Goal: Information Seeking & Learning: Learn about a topic

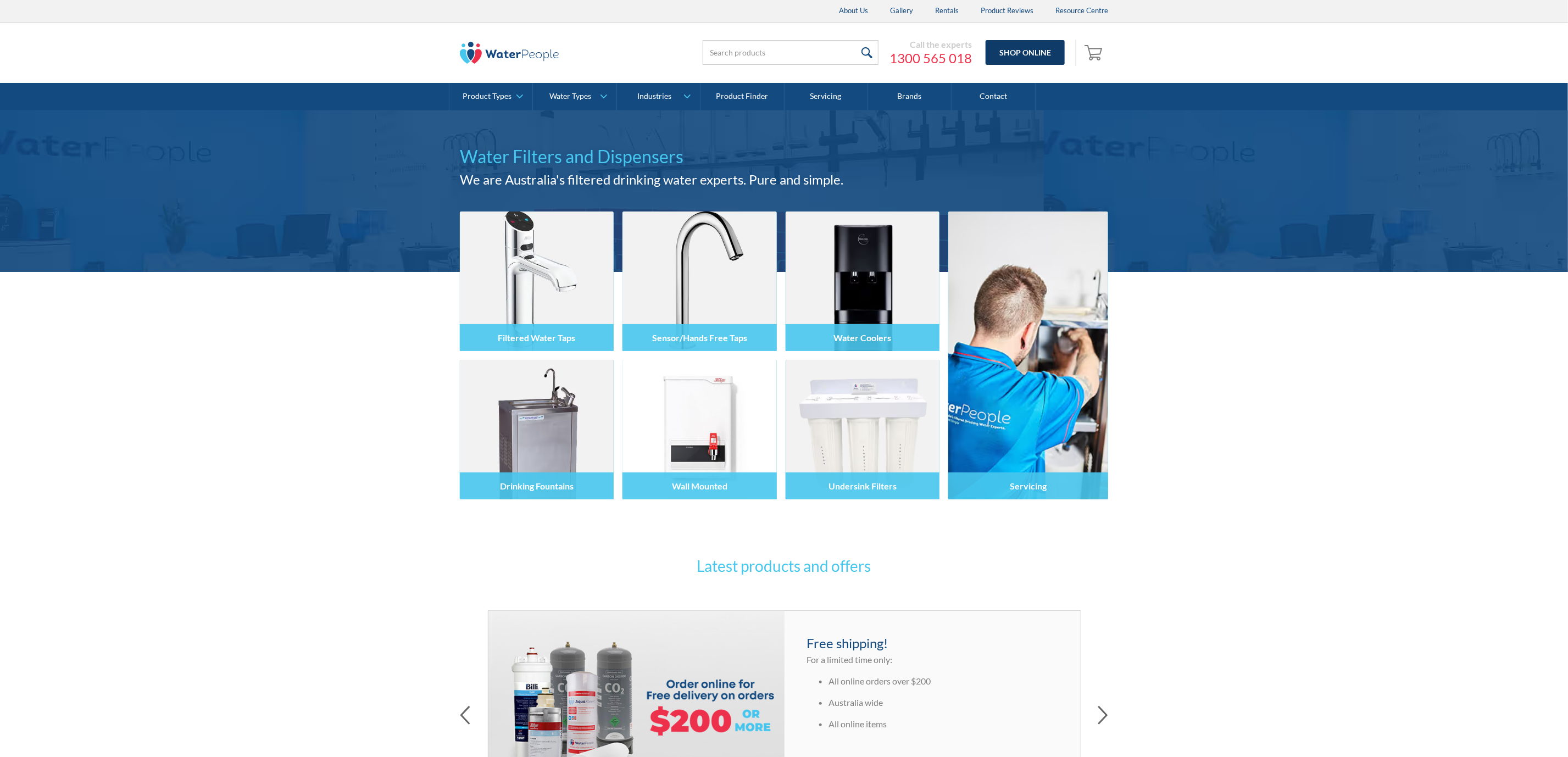
click at [1034, 46] on link "Shop Online" at bounding box center [1025, 52] width 79 height 25
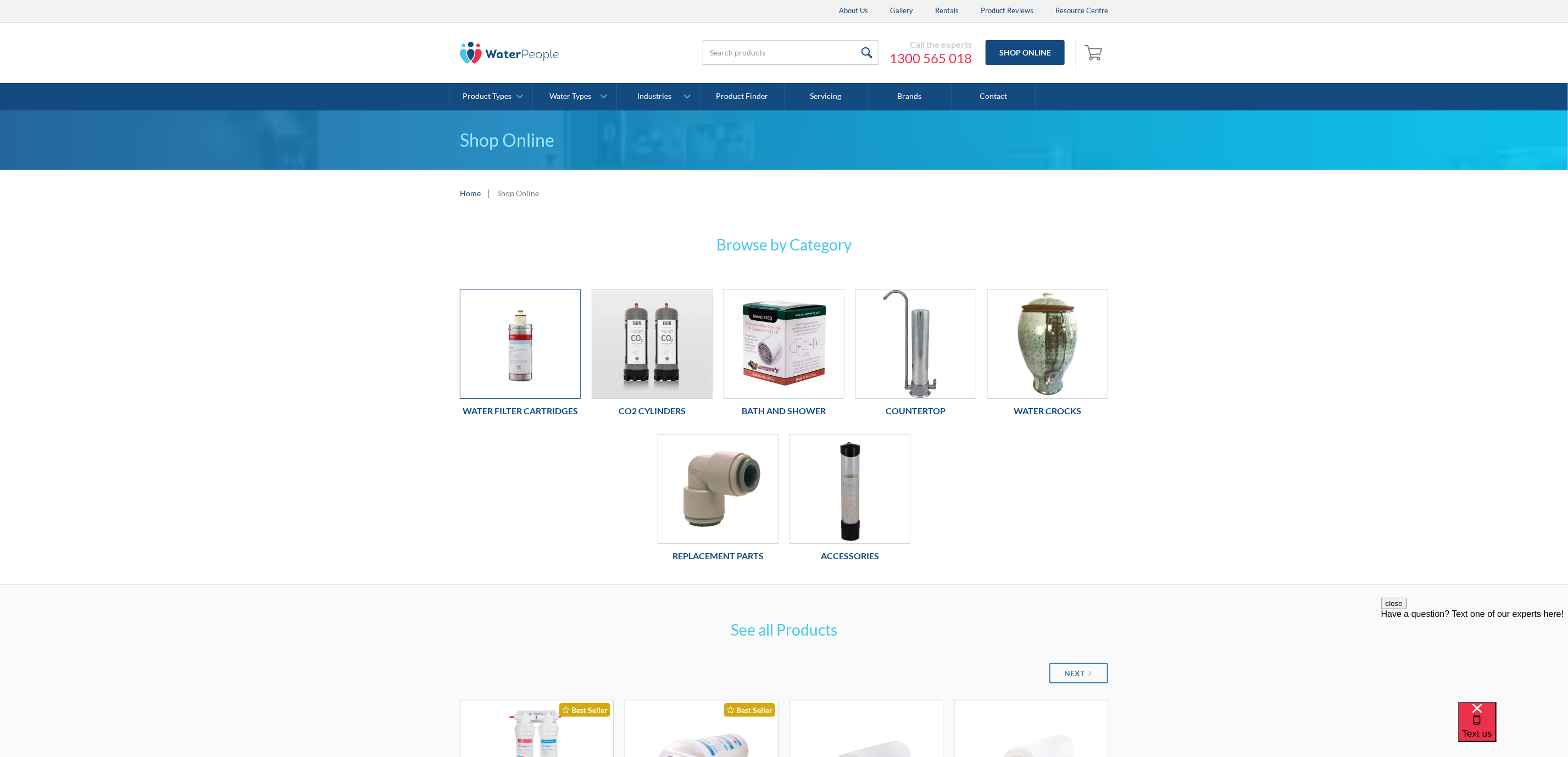
click at [530, 343] on img at bounding box center [520, 344] width 120 height 109
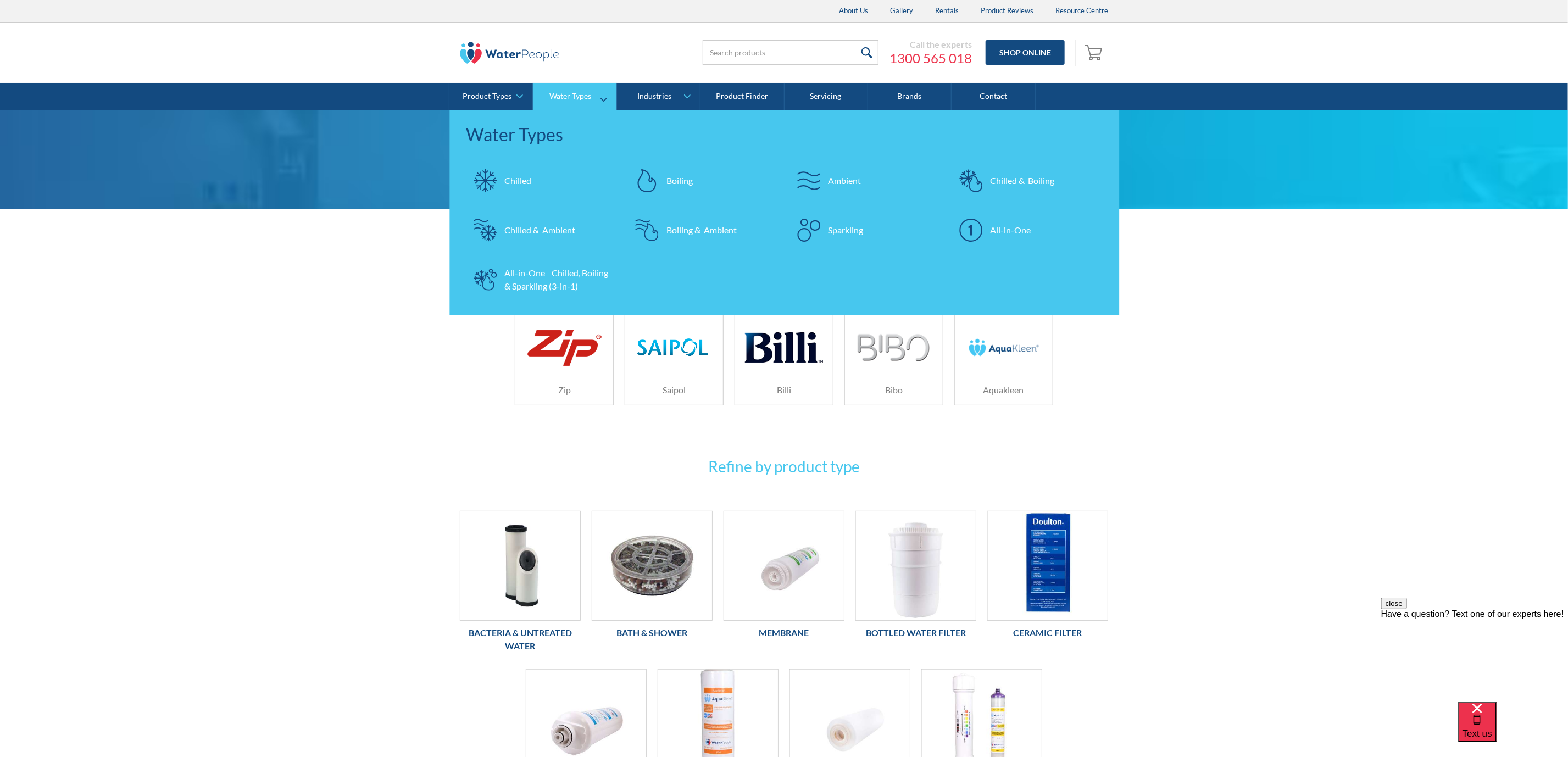
click at [576, 268] on div "All-in-One Chilled, Boiling & Sparkling (3-in-1)" at bounding box center [558, 279] width 107 height 26
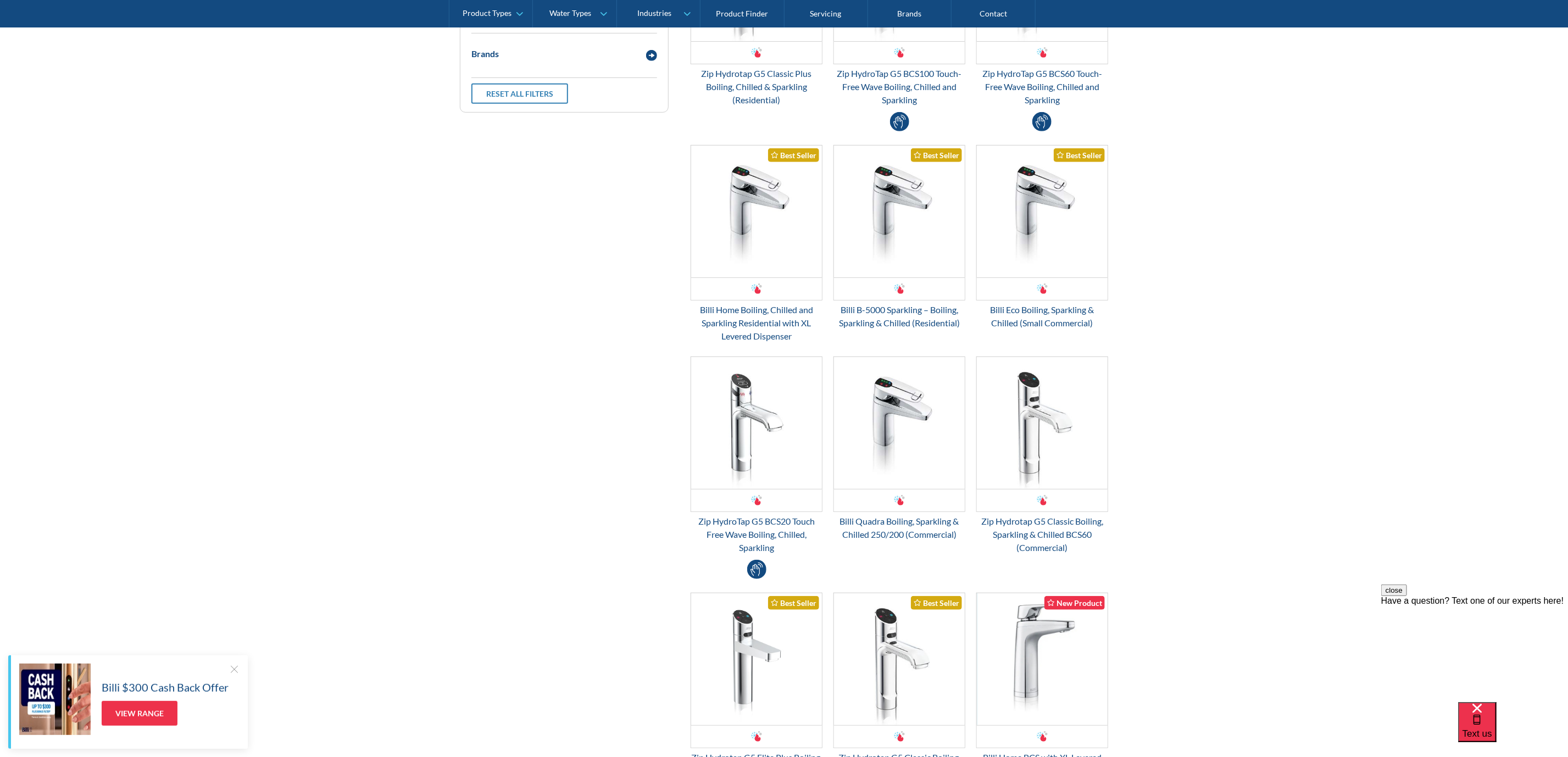
scroll to position [165, 0]
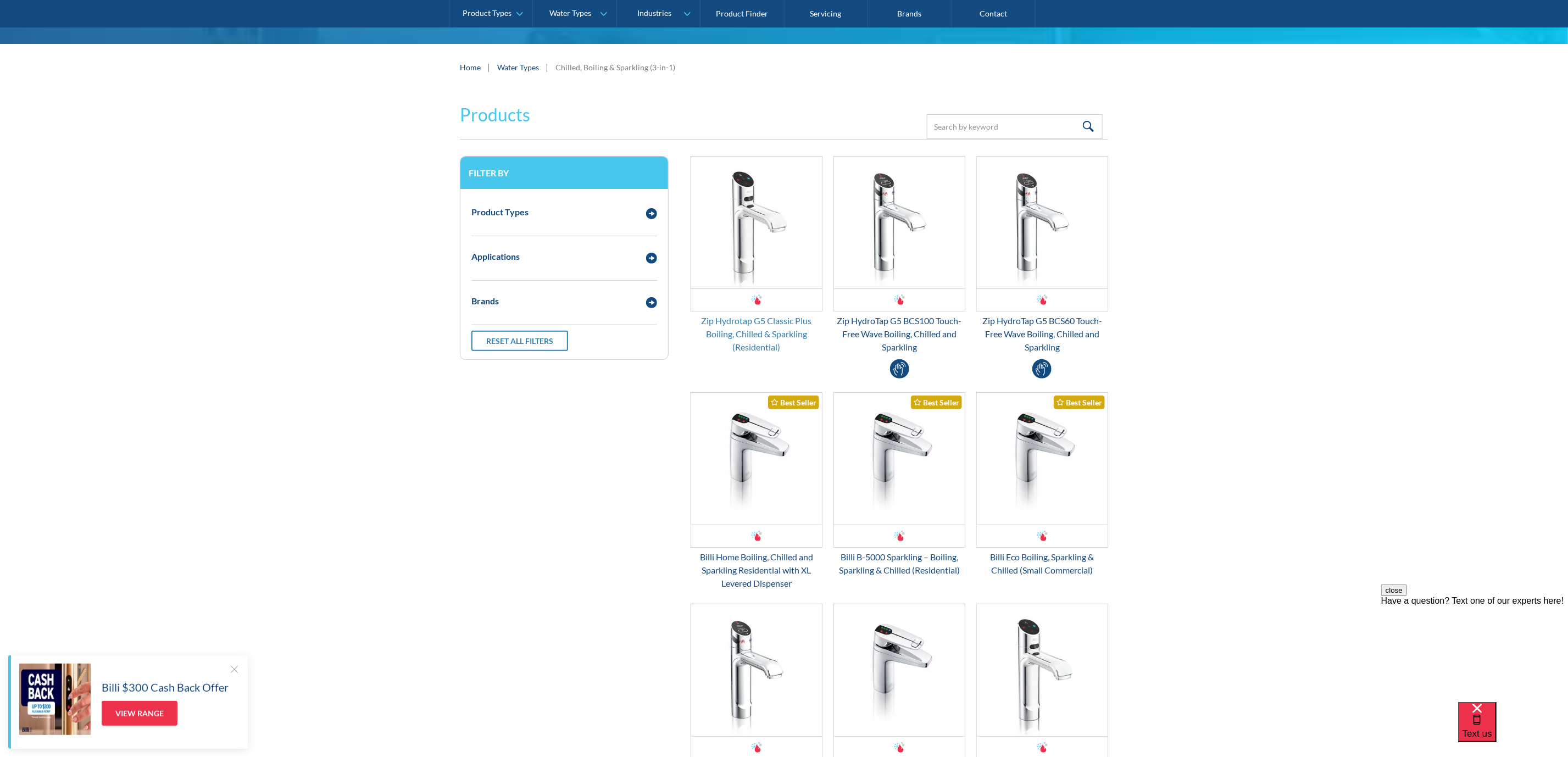
click at [762, 324] on div "Zip Hydrotap G5 Classic Plus Boiling, Chilled & Sparkling (Residential)" at bounding box center [757, 333] width 132 height 40
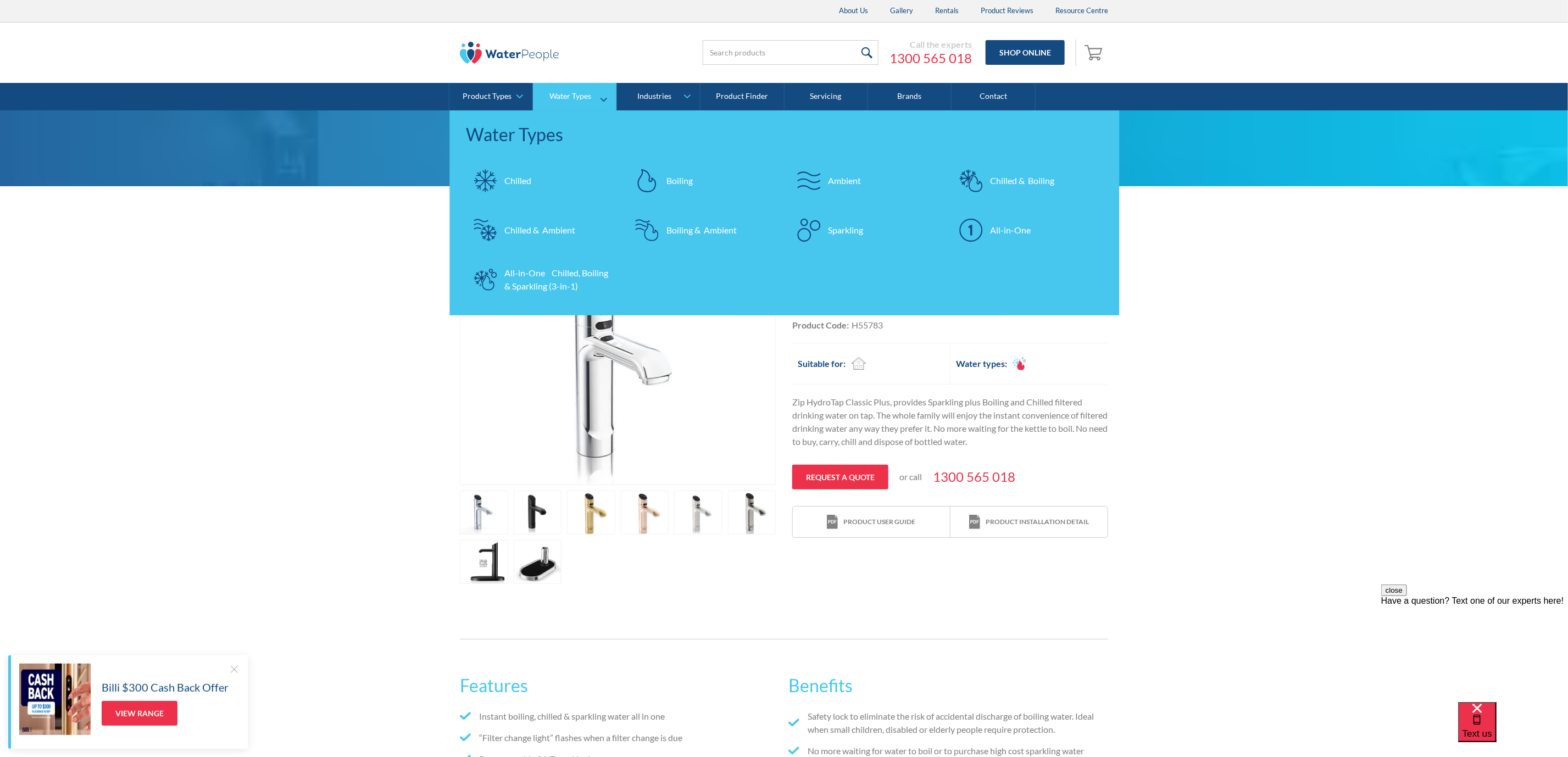
click at [1091, 173] on link "Chilled & Boiling" at bounding box center [1027, 180] width 151 height 38
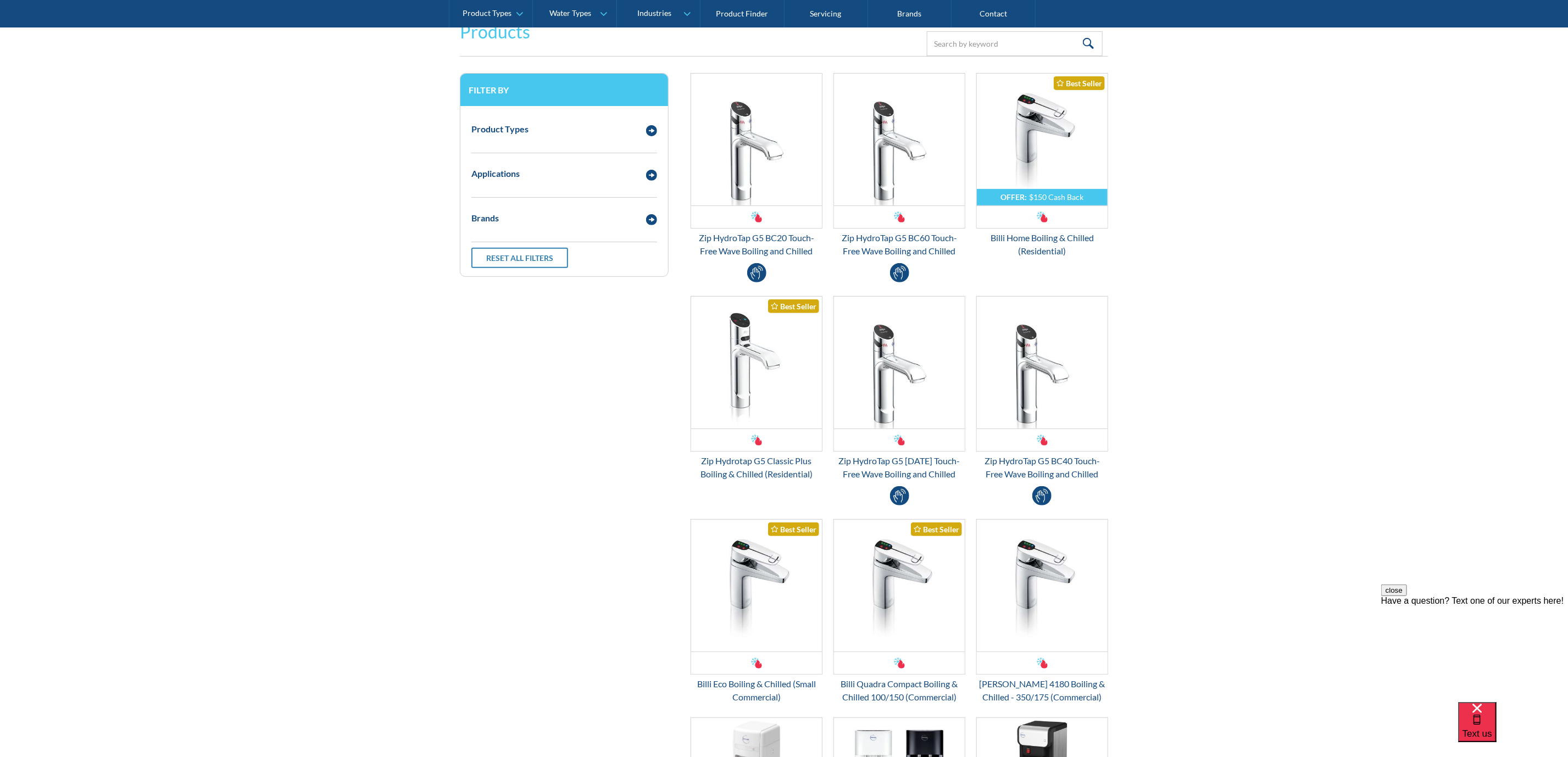
scroll to position [247, 0]
click at [769, 379] on img "Email Form 3" at bounding box center [756, 363] width 131 height 132
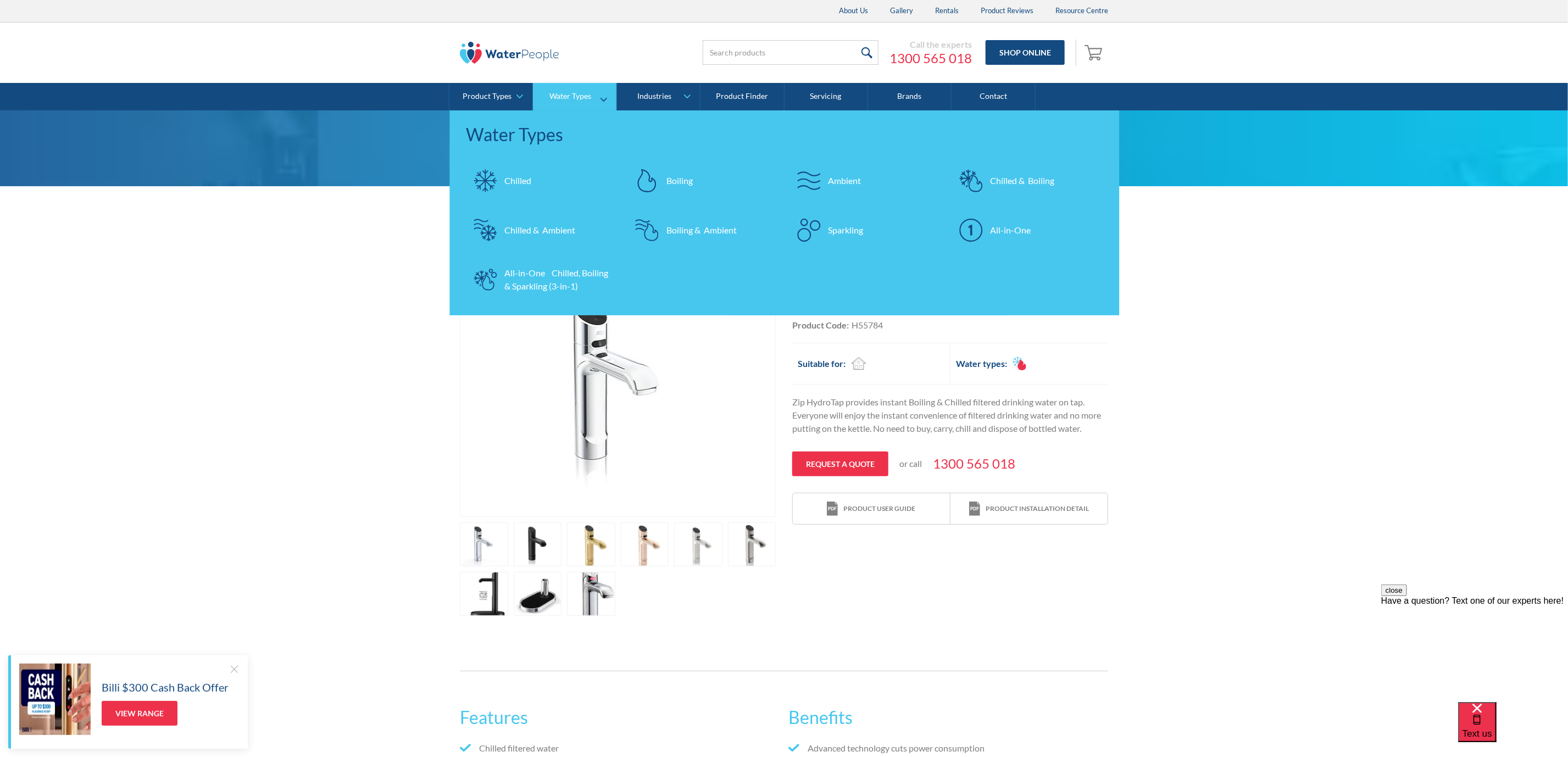
click at [706, 224] on div "Boiling & Ambient" at bounding box center [702, 230] width 71 height 13
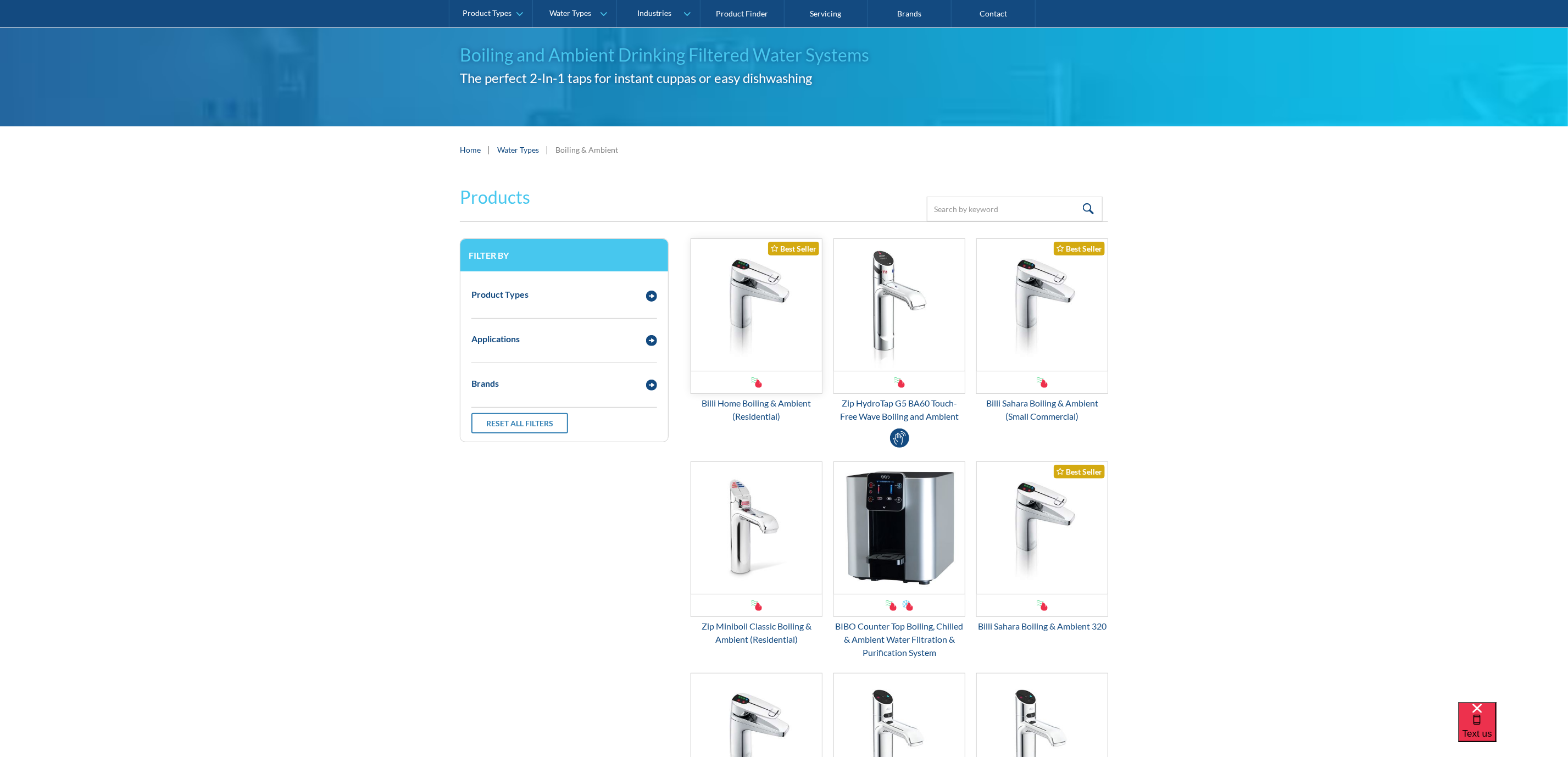
click at [760, 364] on img "Email Form 3" at bounding box center [756, 305] width 131 height 132
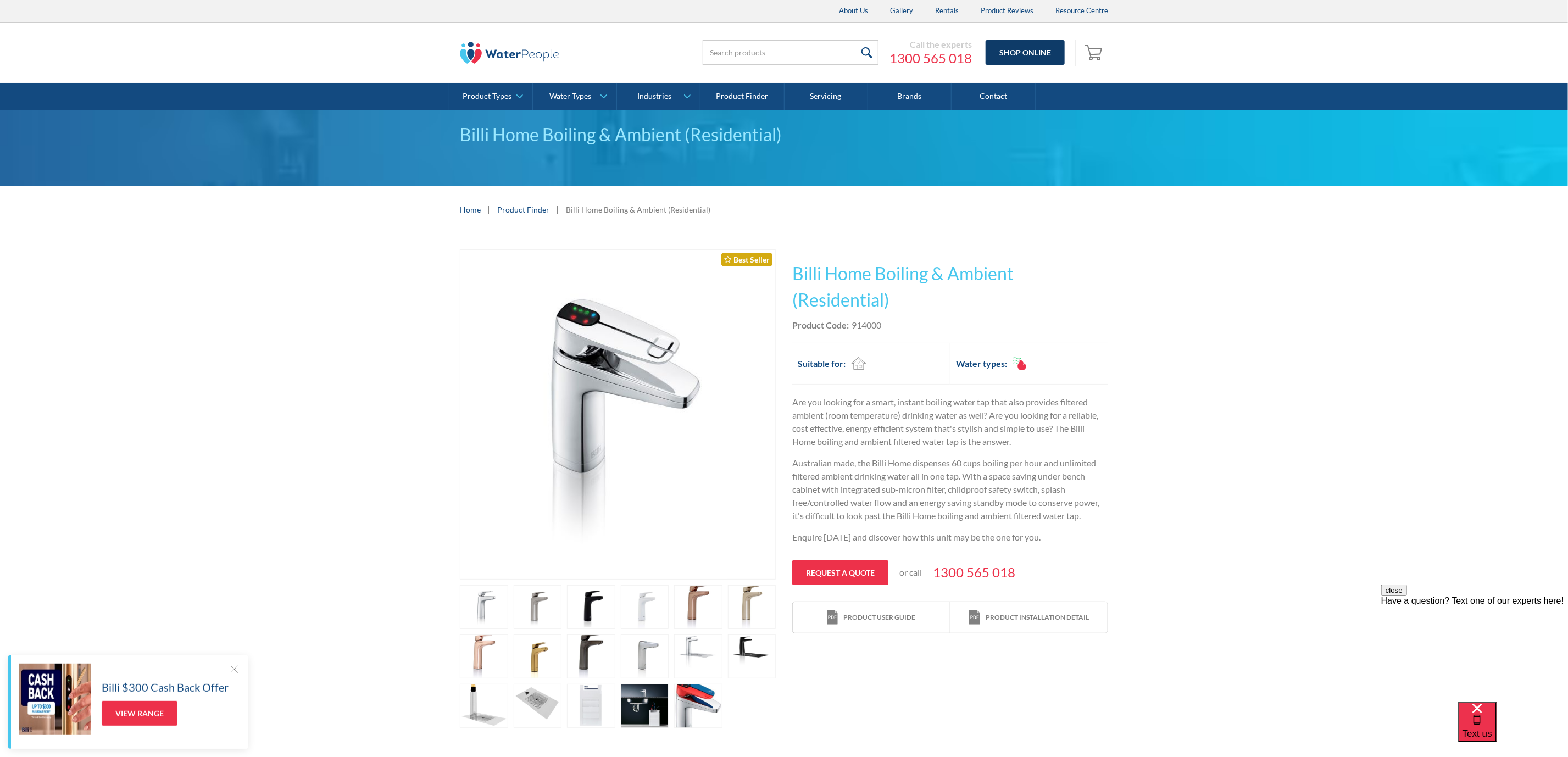
click at [1034, 60] on link "Shop Online" at bounding box center [1025, 52] width 79 height 25
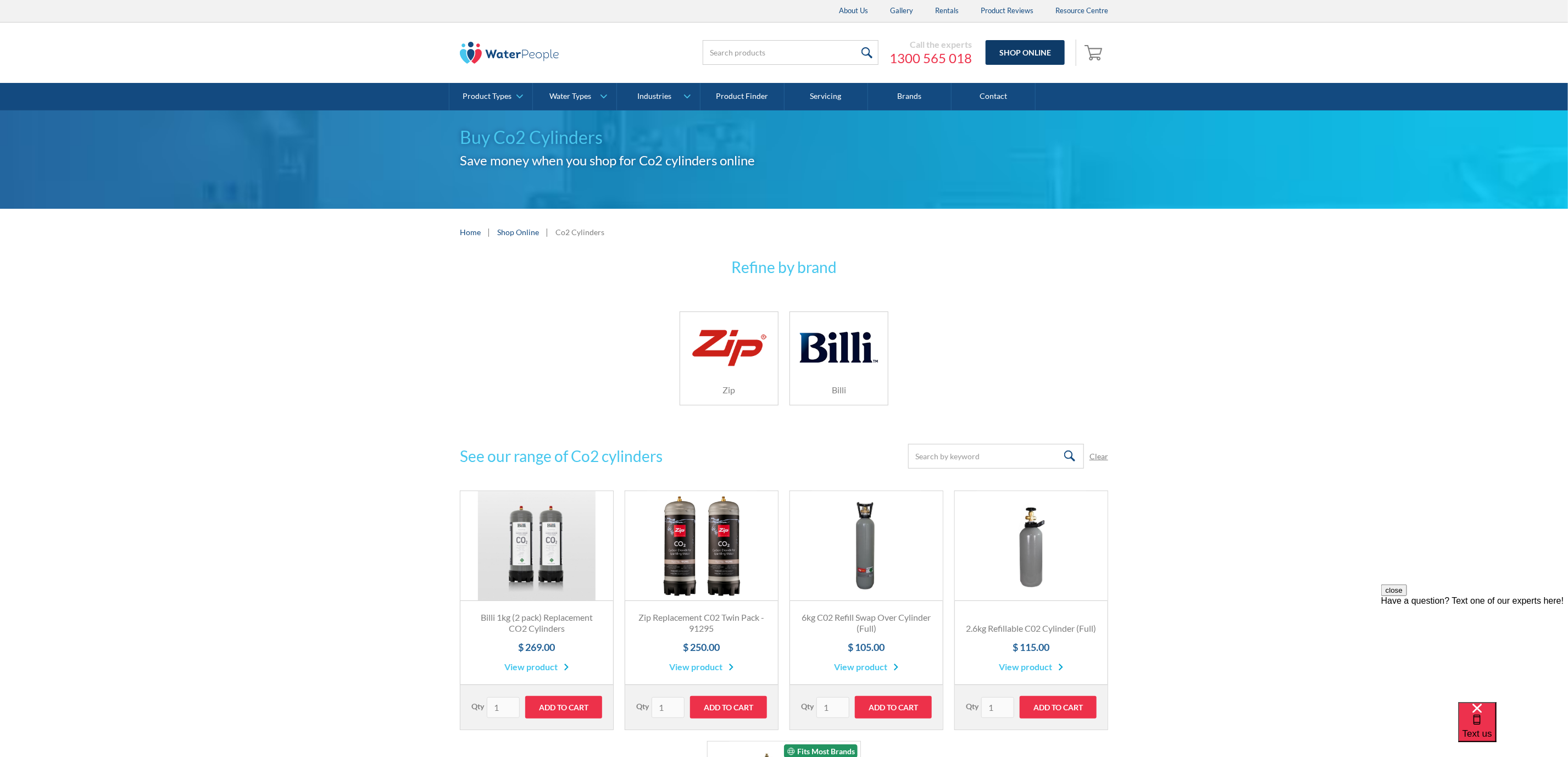
click at [1017, 47] on link "Shop Online" at bounding box center [1025, 52] width 79 height 25
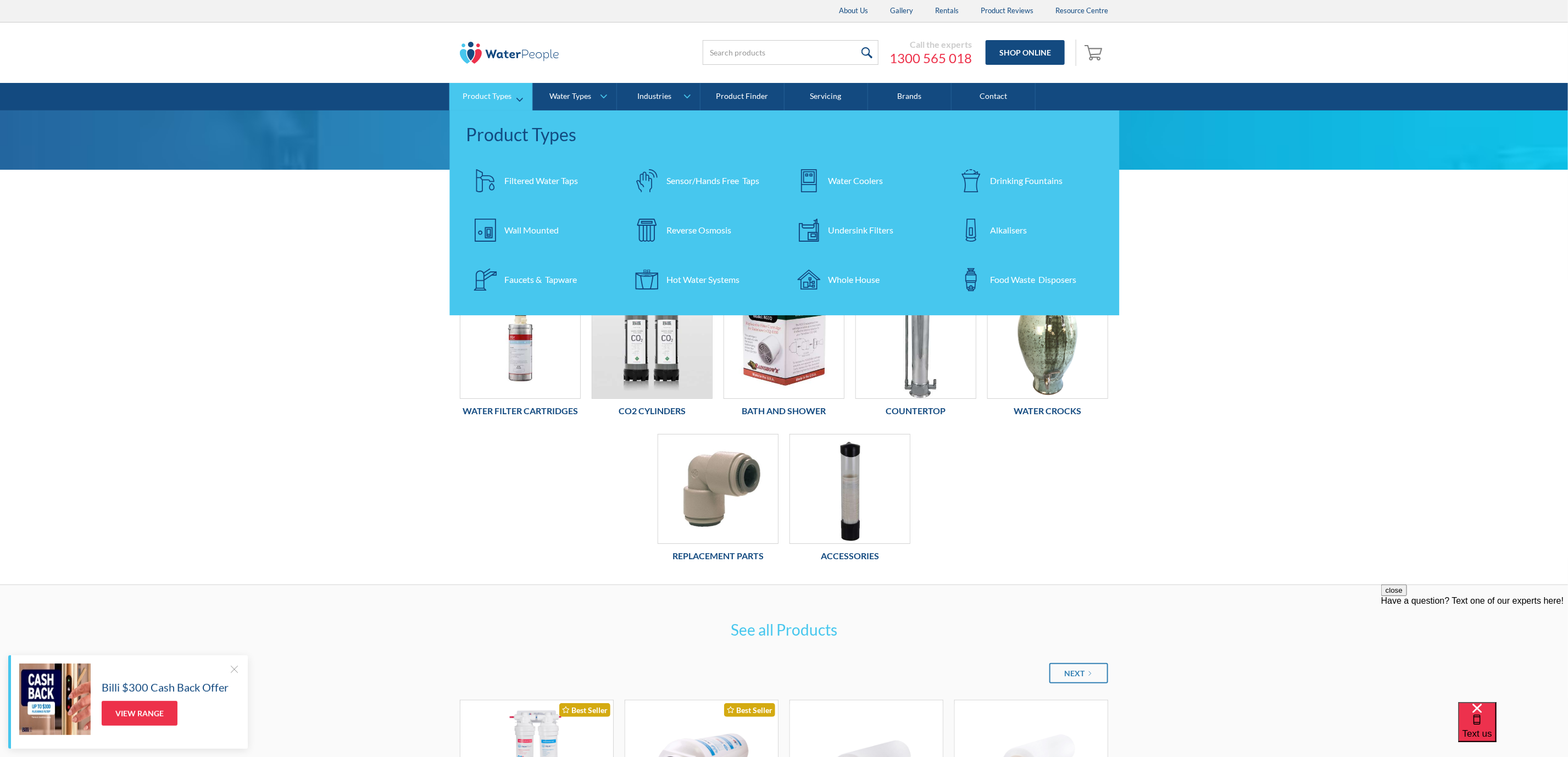
click at [857, 211] on link "Undersink Filters" at bounding box center [866, 230] width 151 height 38
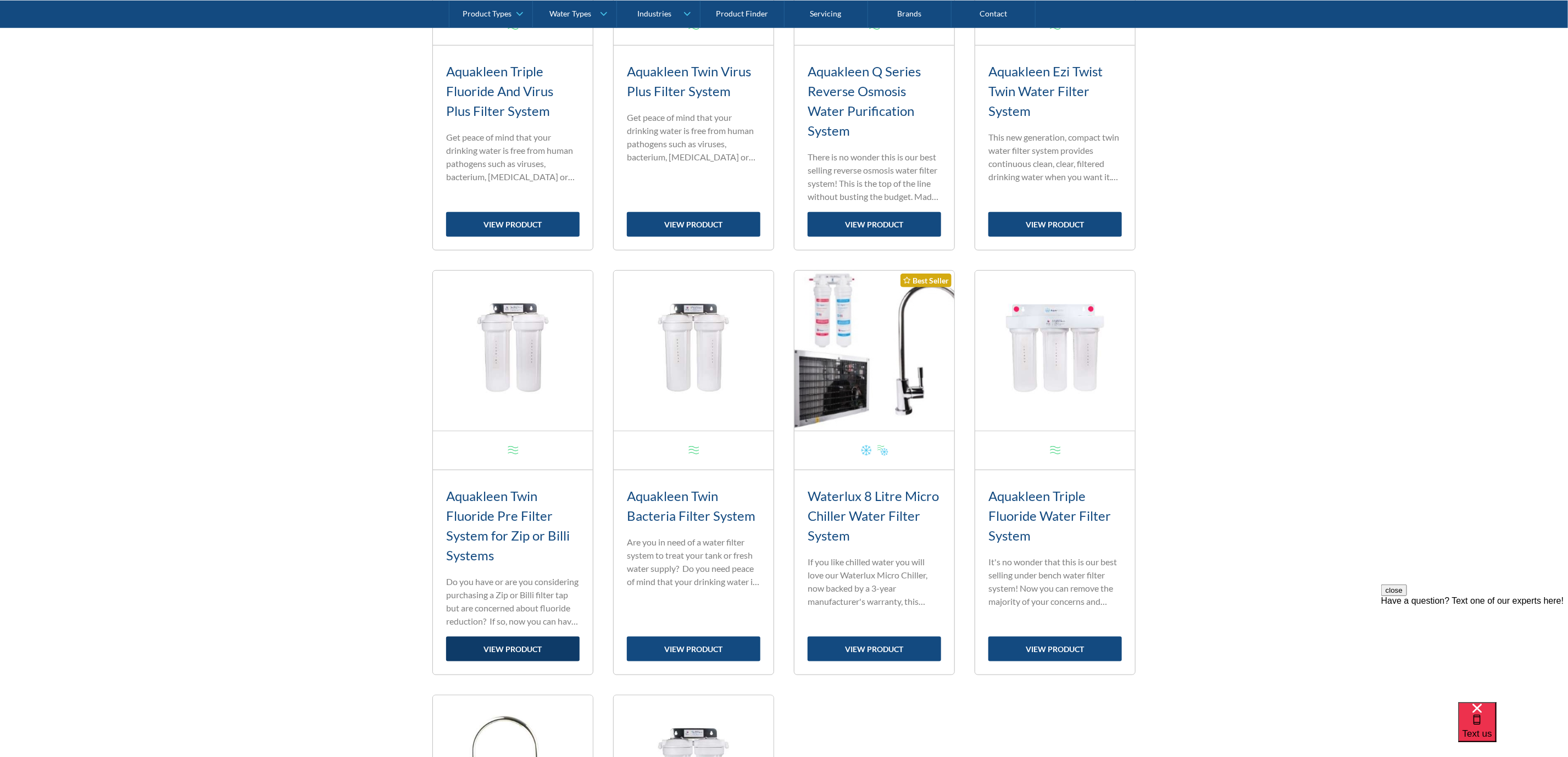
click at [518, 645] on link "view product" at bounding box center [513, 649] width 133 height 25
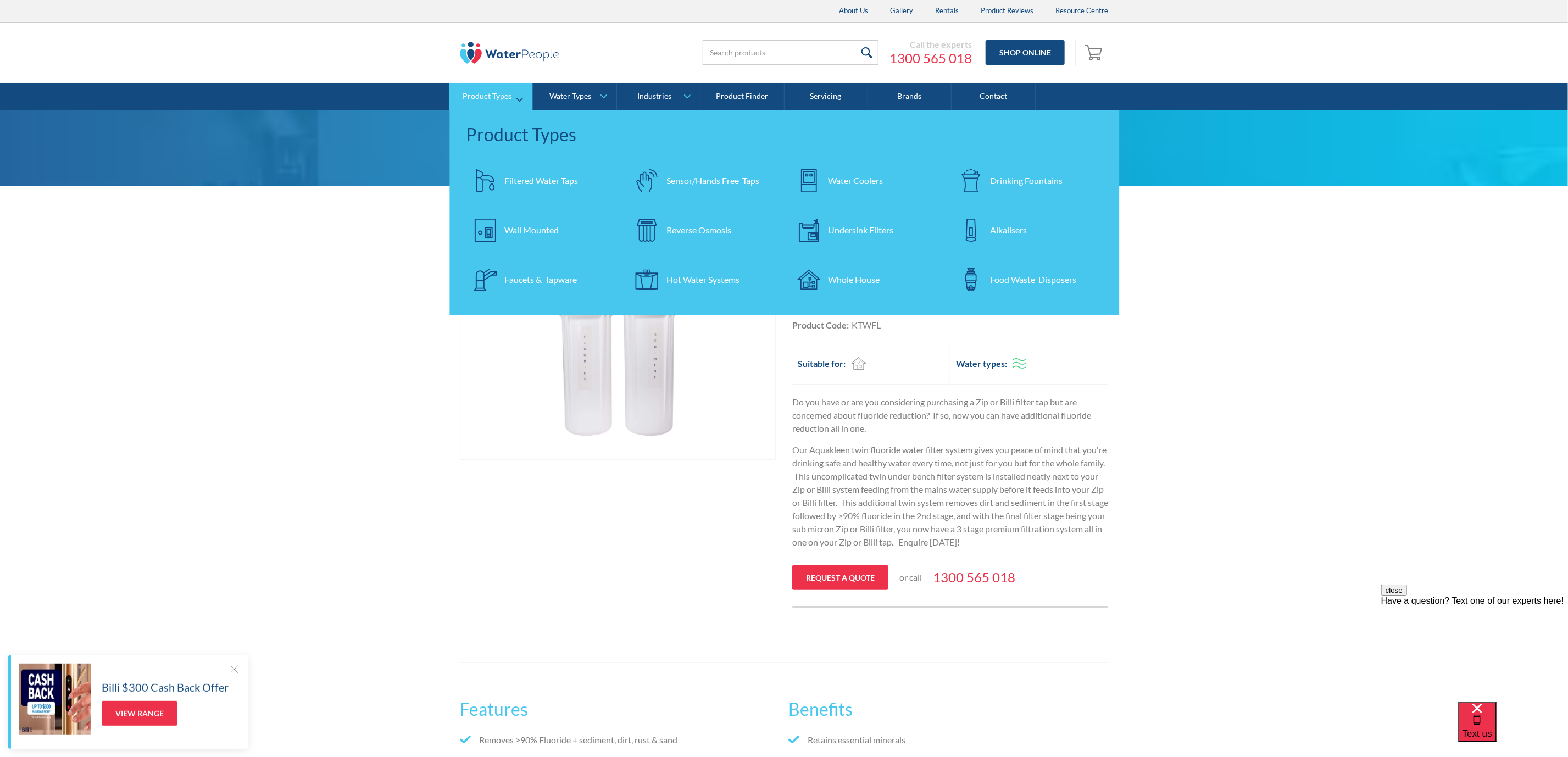
click at [538, 172] on link "Filtered Water Taps" at bounding box center [541, 180] width 151 height 38
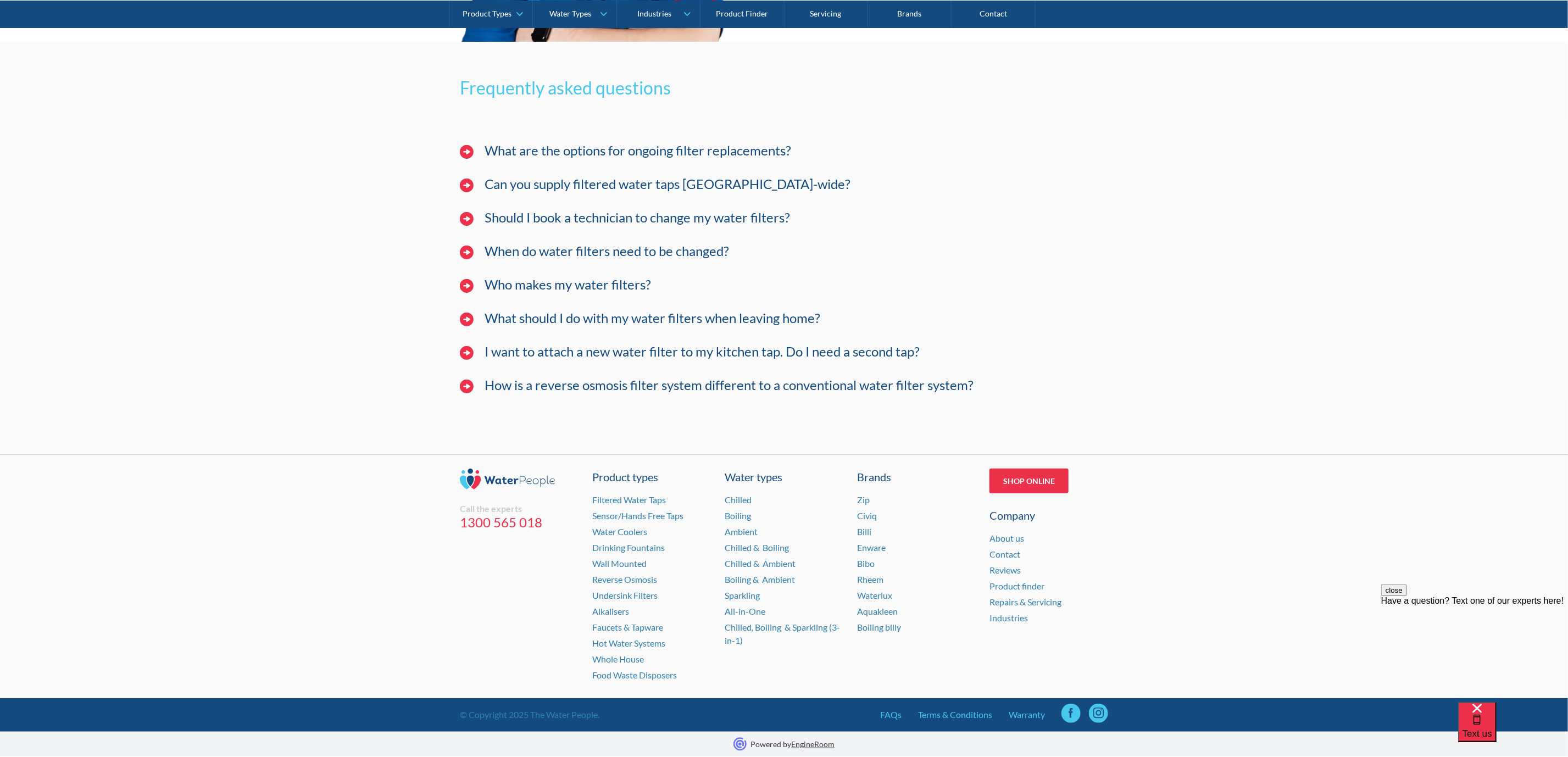
click at [659, 147] on h4 "What are the options for ongoing filter replacements?" at bounding box center [638, 151] width 307 height 16
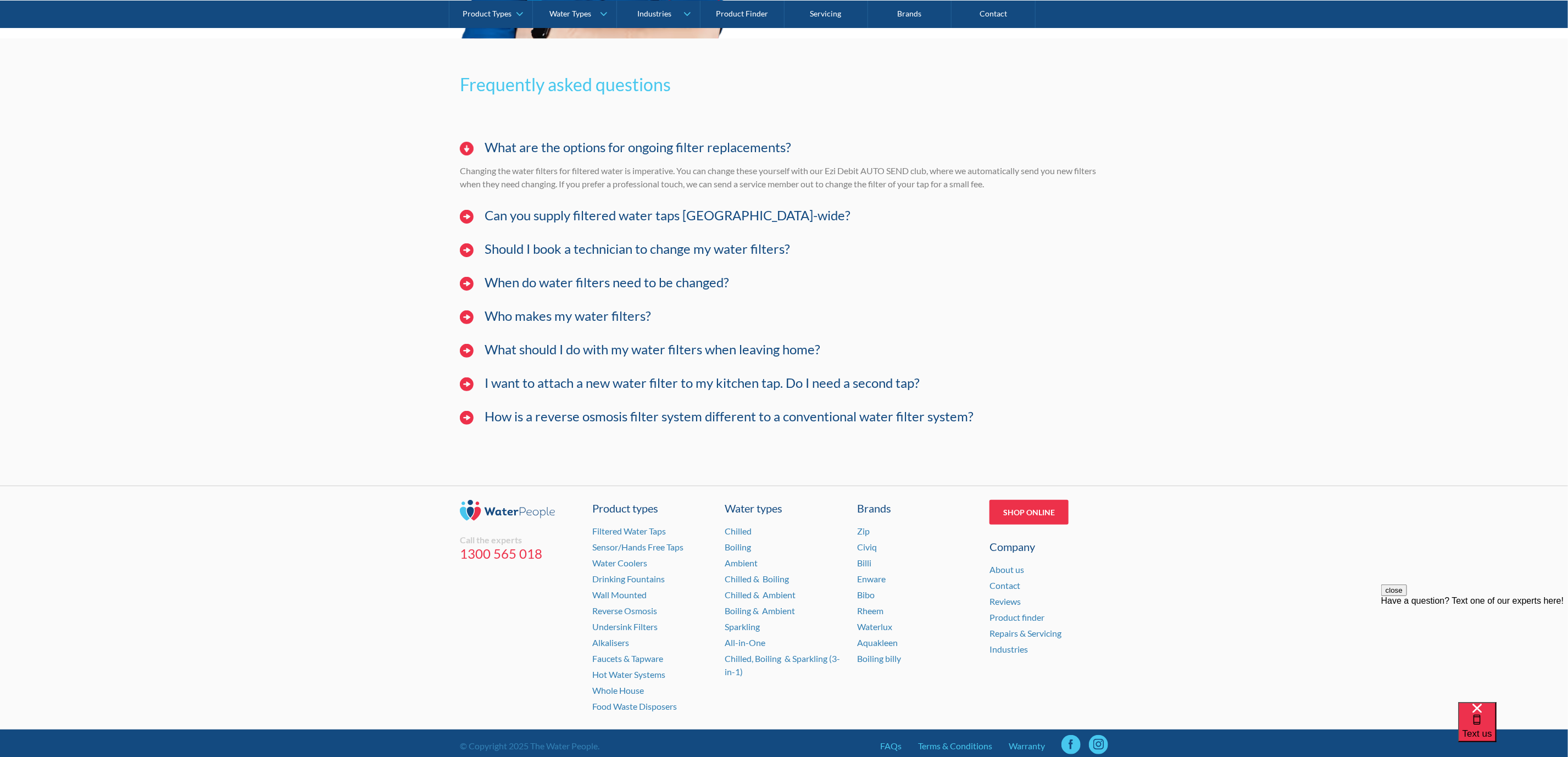
click at [676, 221] on h4 "Can you supply filtered water taps [GEOGRAPHIC_DATA]-wide?" at bounding box center [667, 215] width 366 height 16
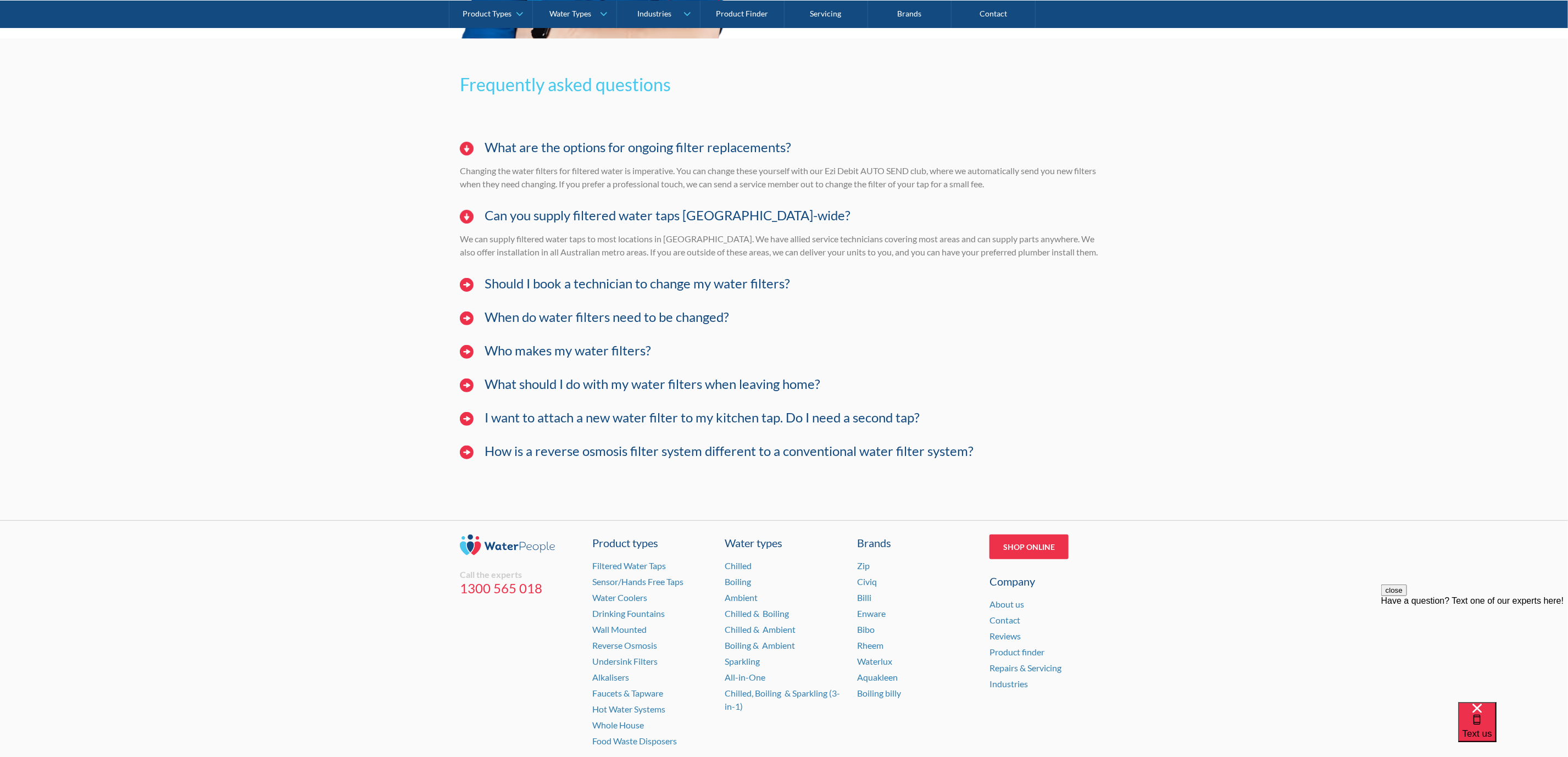
click at [627, 290] on h4 "Should I book a technician to change my water filters?" at bounding box center [637, 284] width 306 height 16
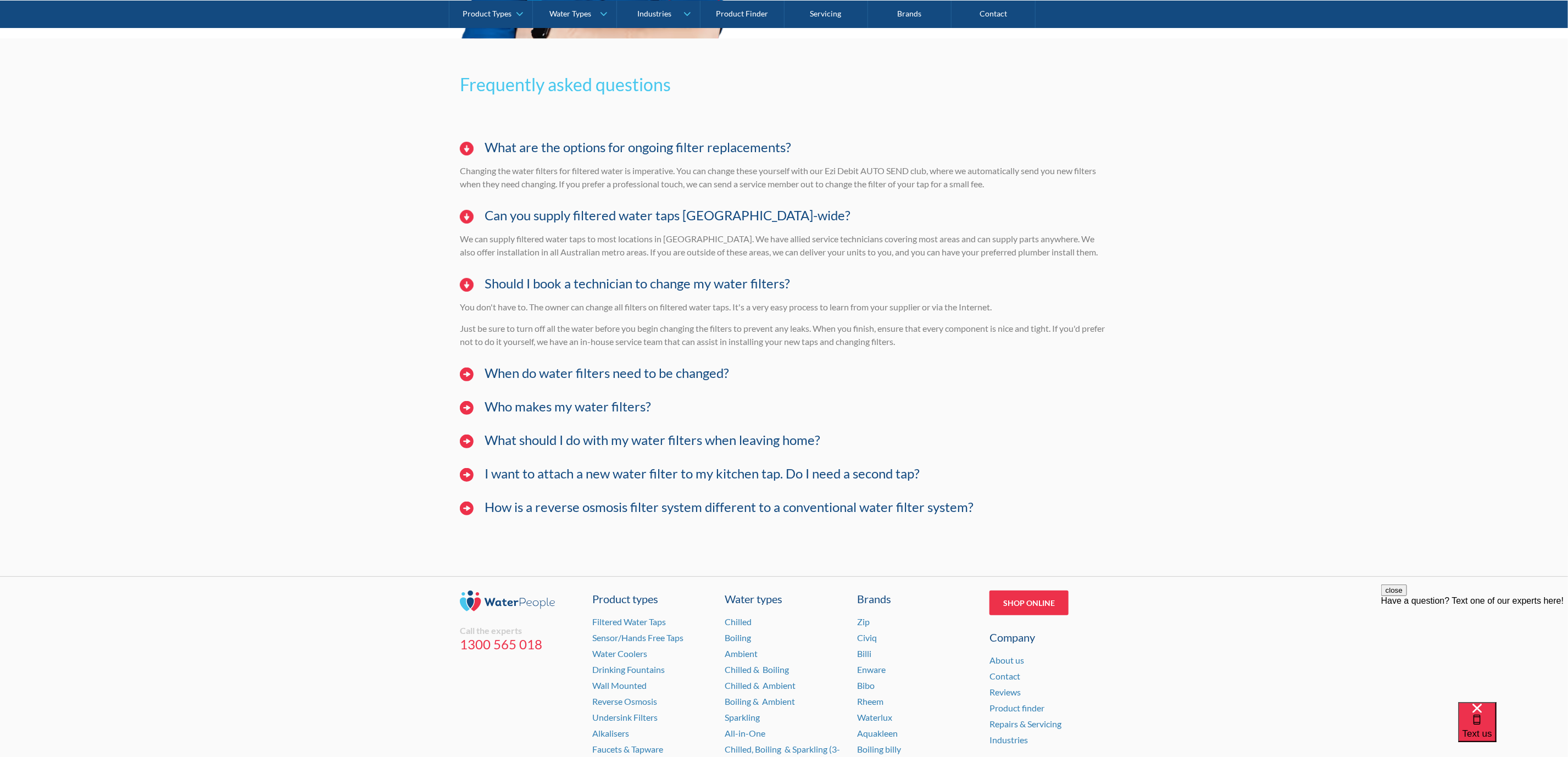
click at [643, 379] on h4 "When do water filters need to be changed?" at bounding box center [607, 373] width 245 height 16
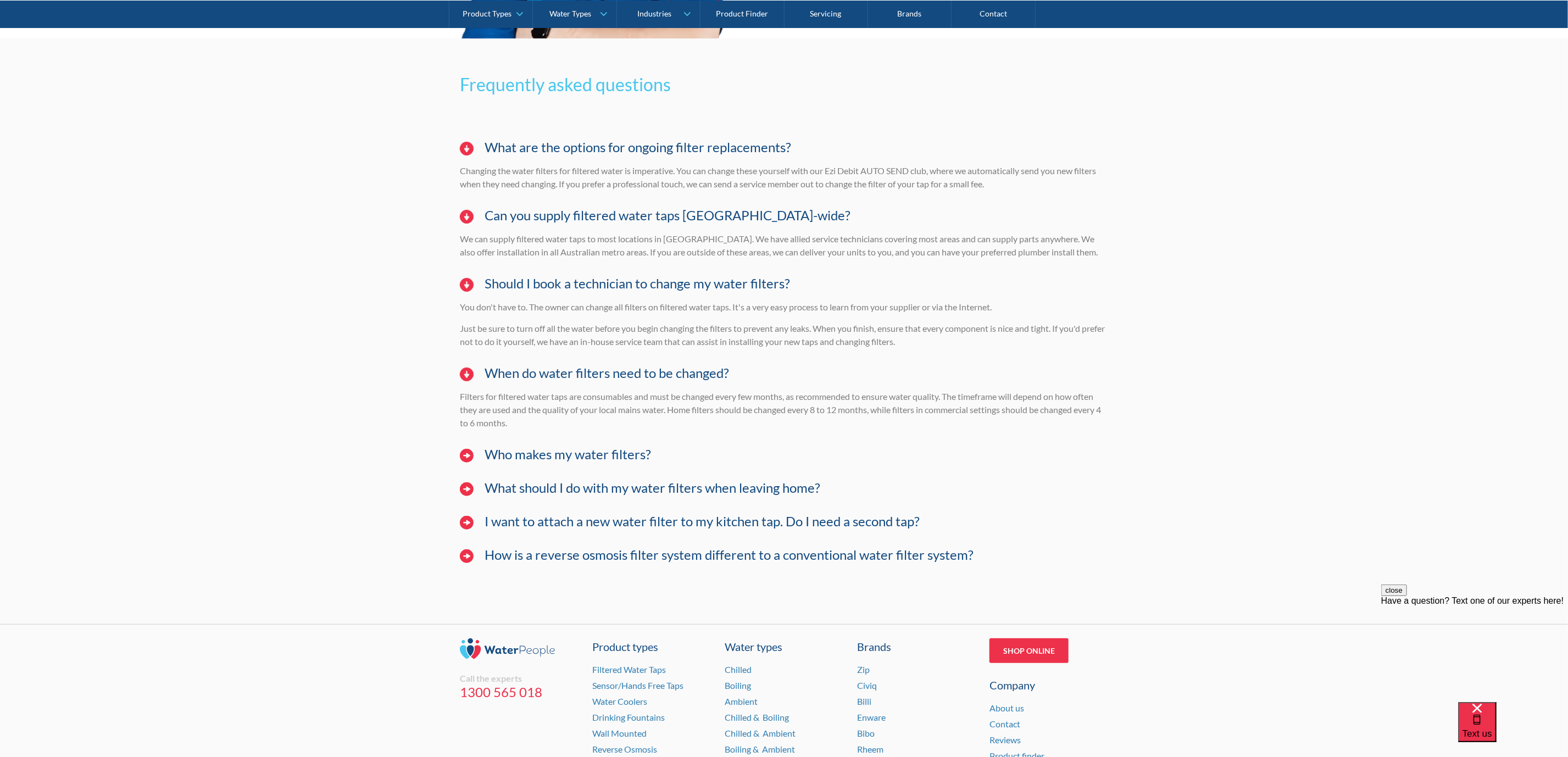
click at [578, 455] on h4 "Who makes my water filters?" at bounding box center [567, 455] width 166 height 16
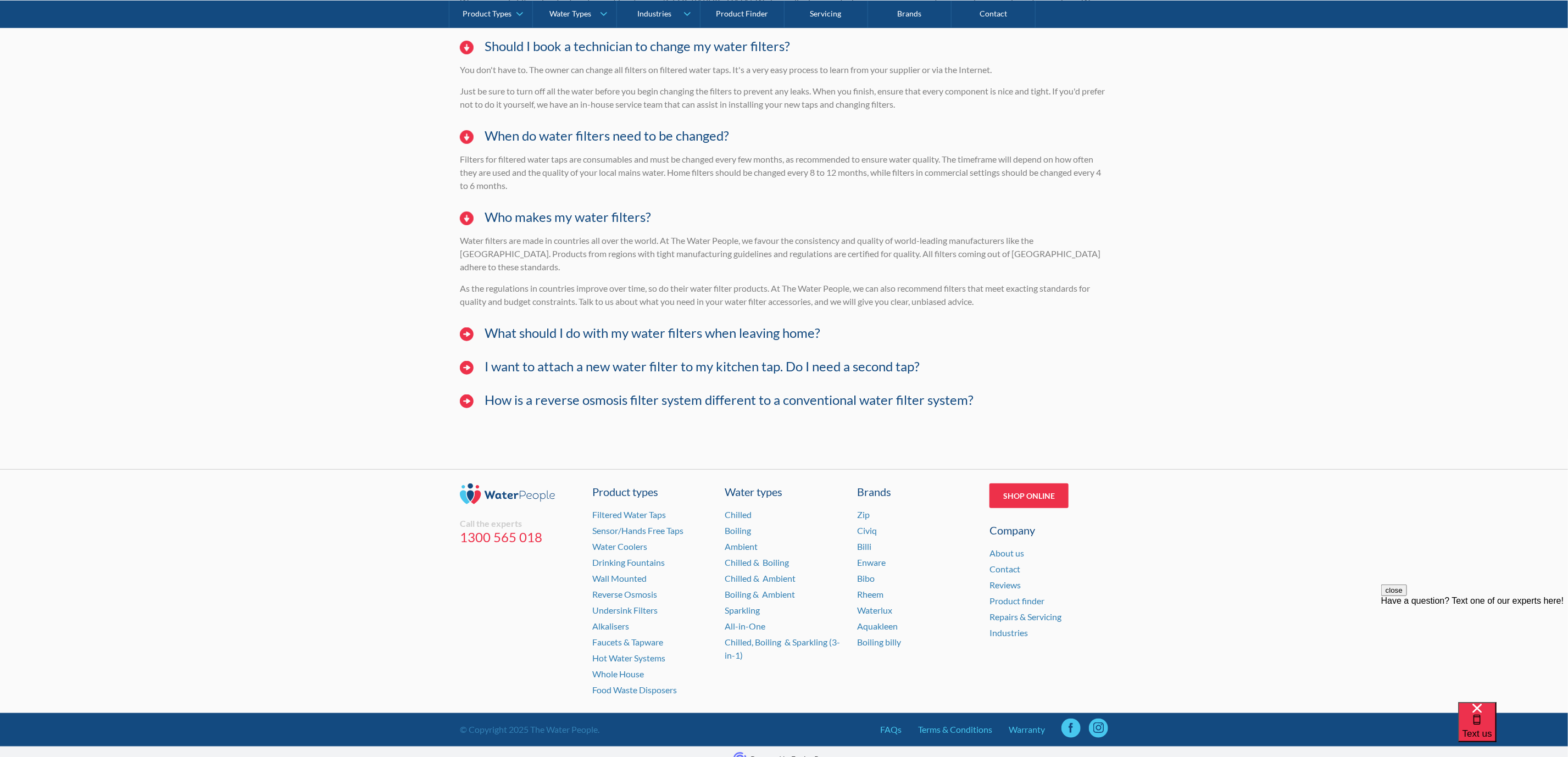
scroll to position [3474, 0]
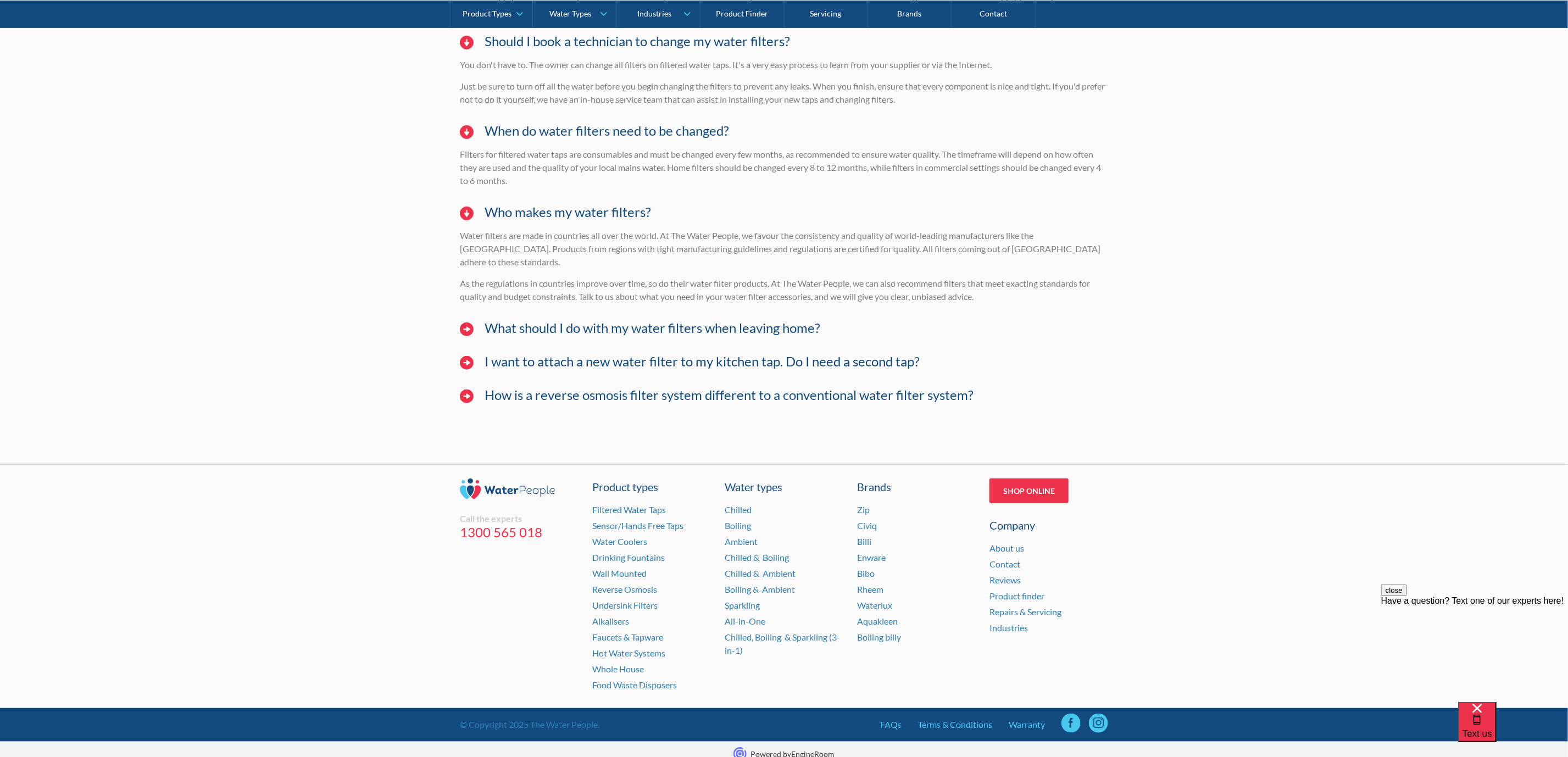
click at [542, 320] on h4 "What should I do with my water filters when leaving home?" at bounding box center [652, 328] width 335 height 16
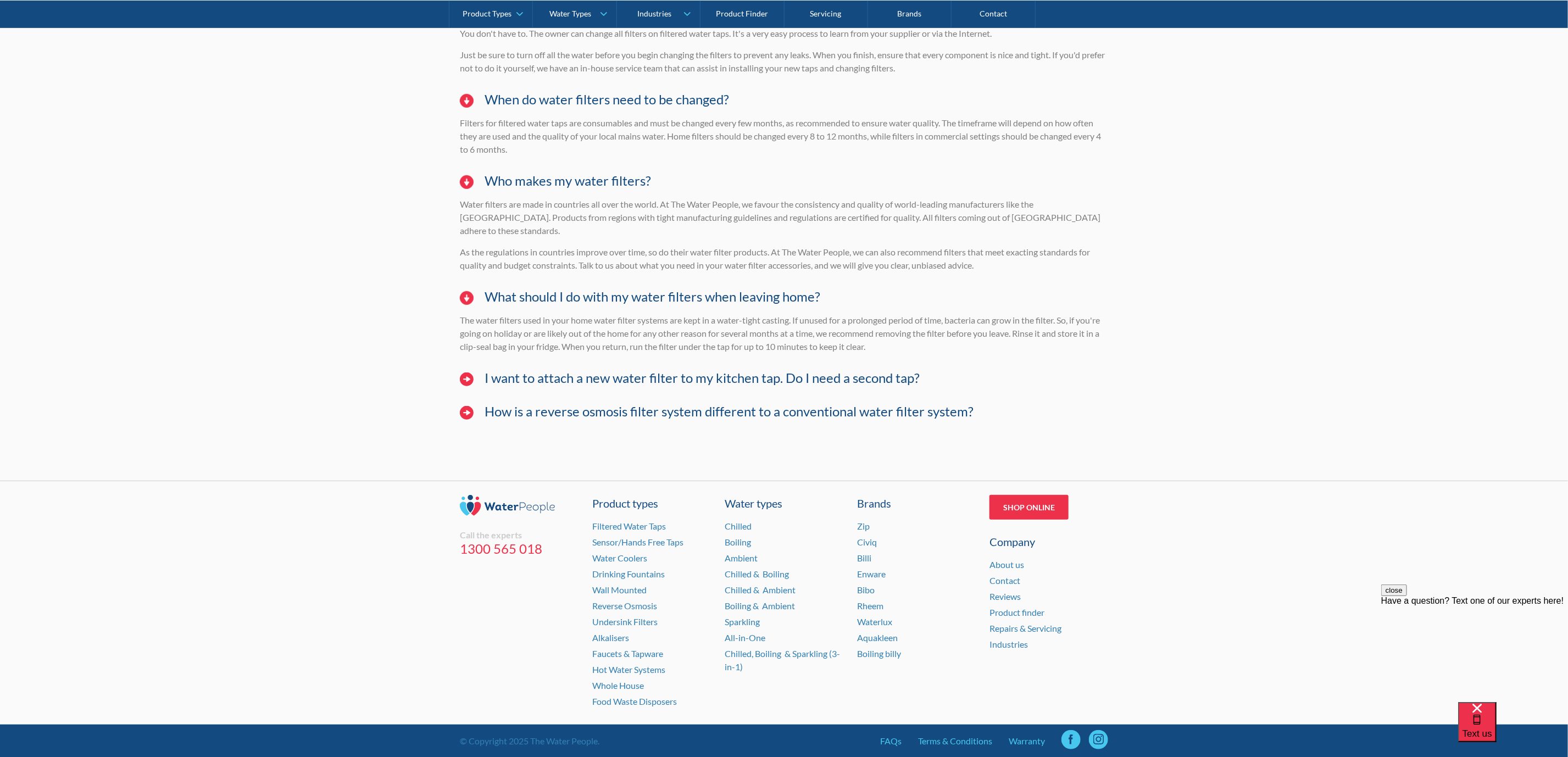
scroll to position [3522, 0]
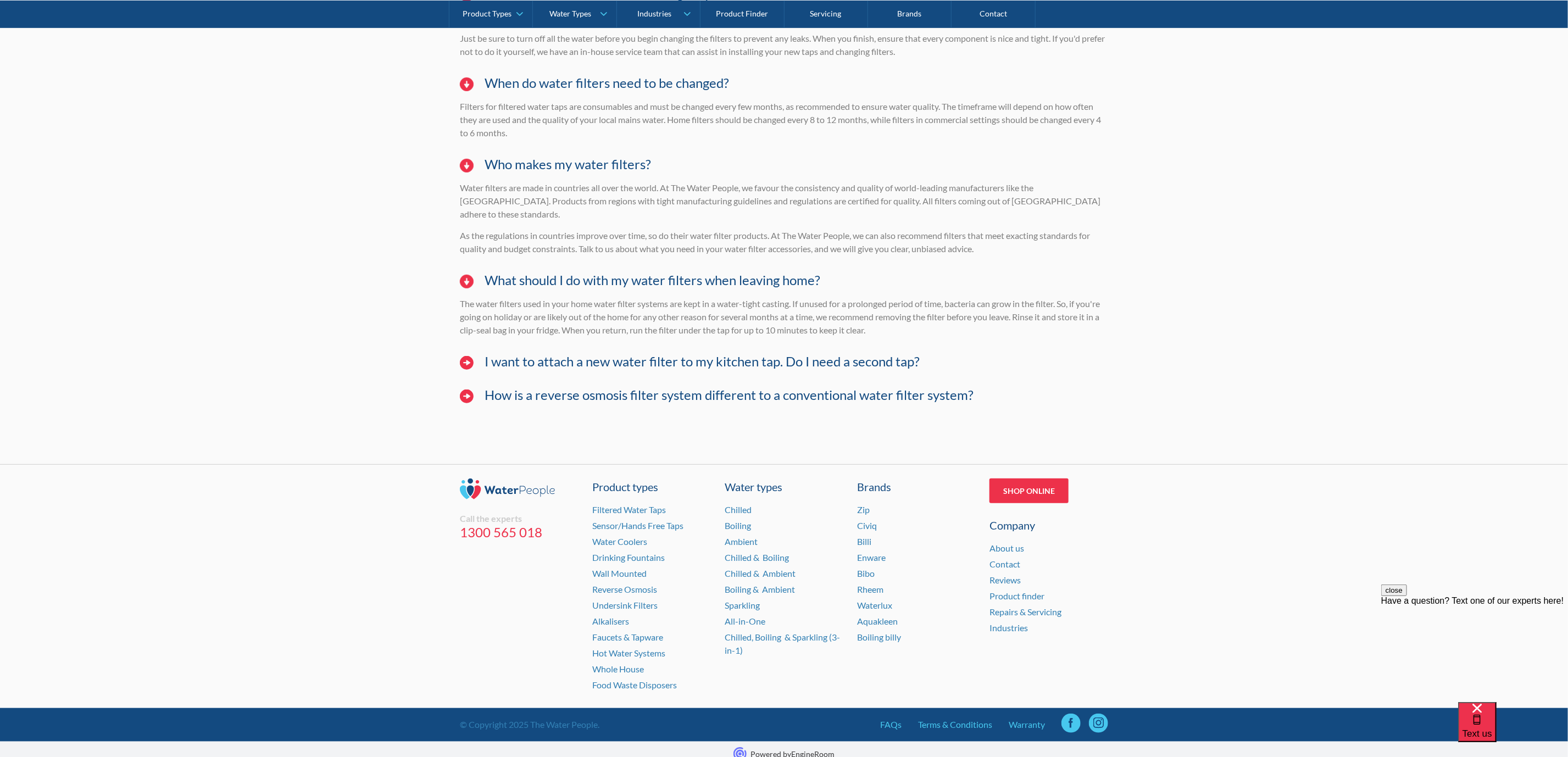
click at [537, 354] on h4 "I want to attach a new water filter to my kitchen tap. Do I need a second tap?" at bounding box center [702, 361] width 435 height 16
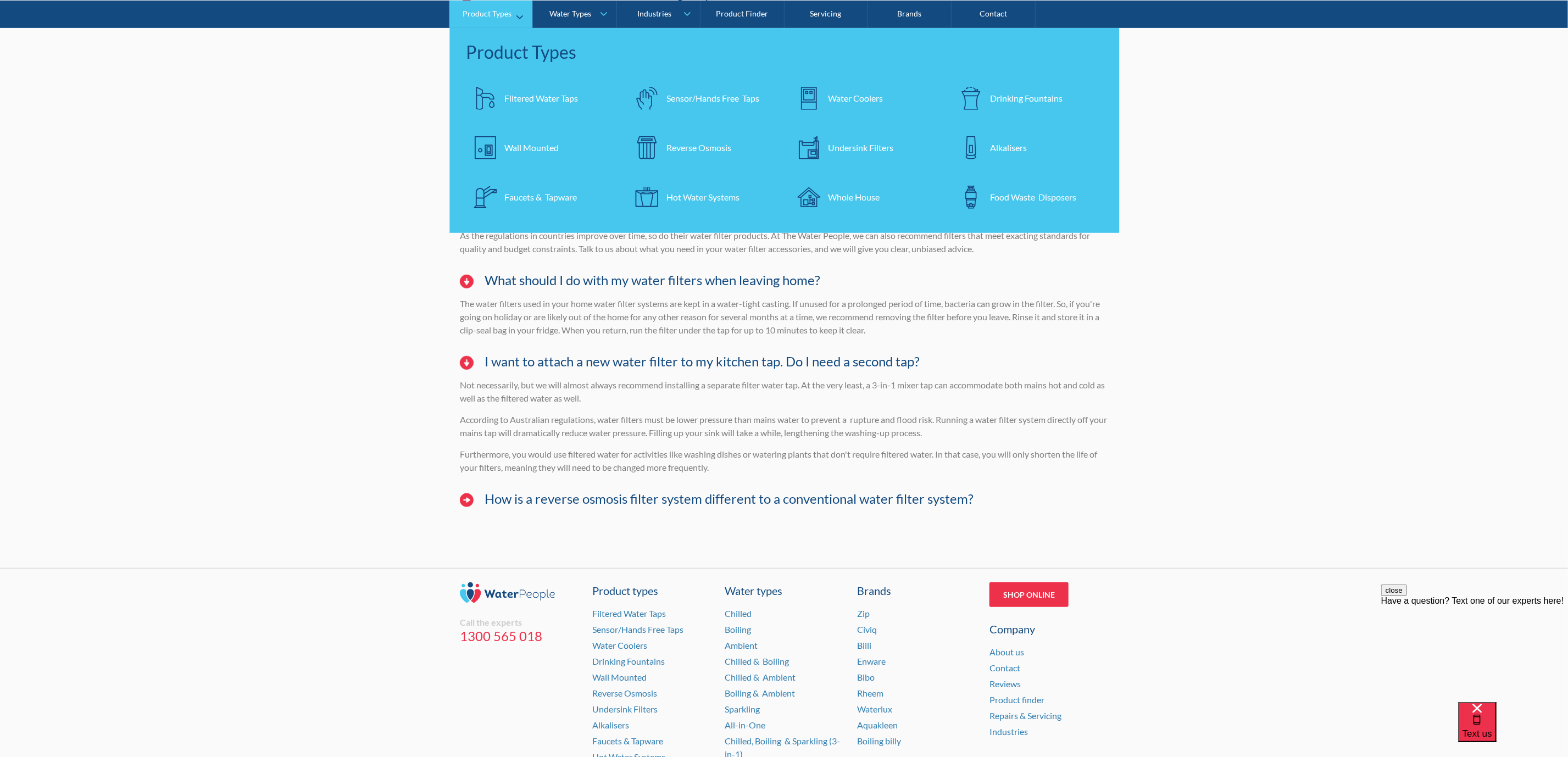
click at [567, 184] on link "Faucets & Tapware" at bounding box center [541, 197] width 151 height 38
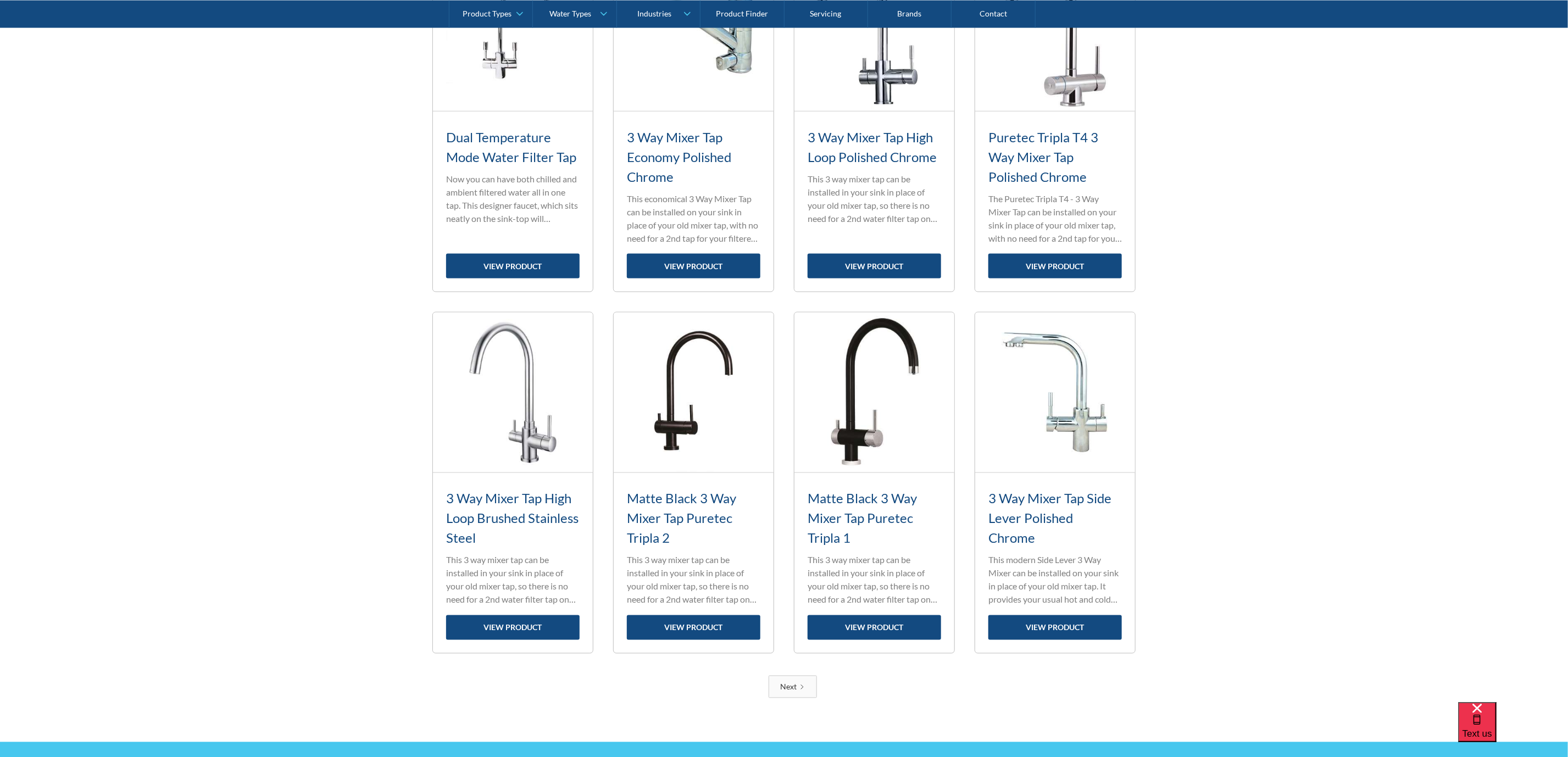
scroll to position [1371, 0]
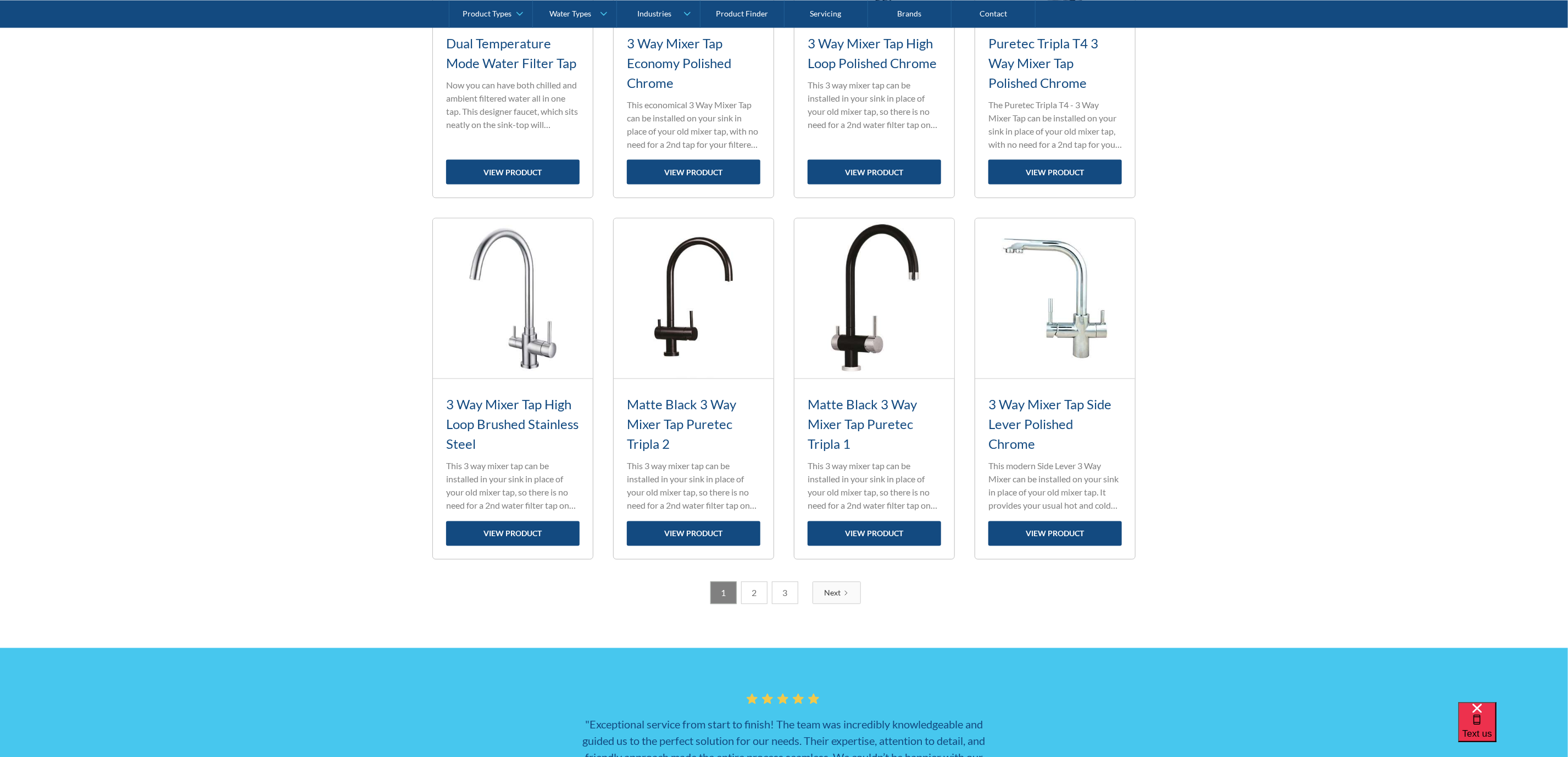
click at [663, 292] on img at bounding box center [693, 298] width 160 height 160
